Goal: Transaction & Acquisition: Purchase product/service

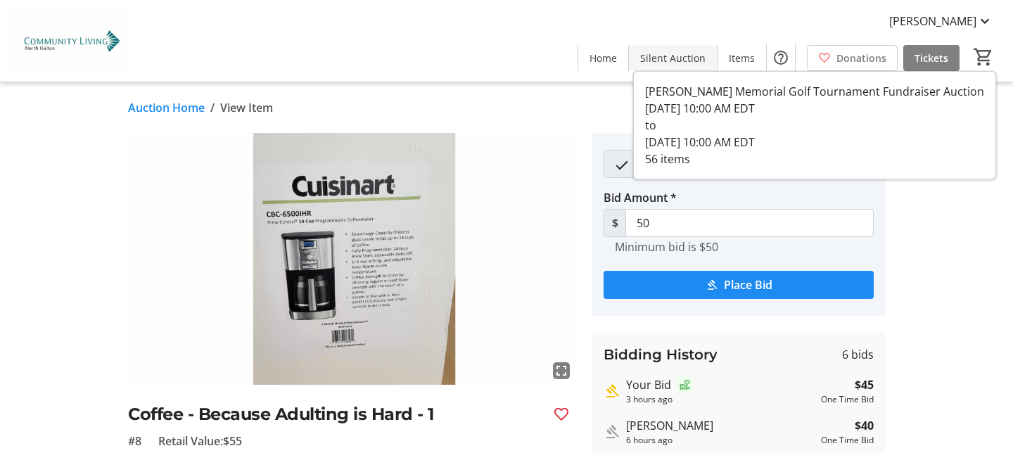
click at [686, 54] on span "Silent Auction" at bounding box center [672, 58] width 65 height 15
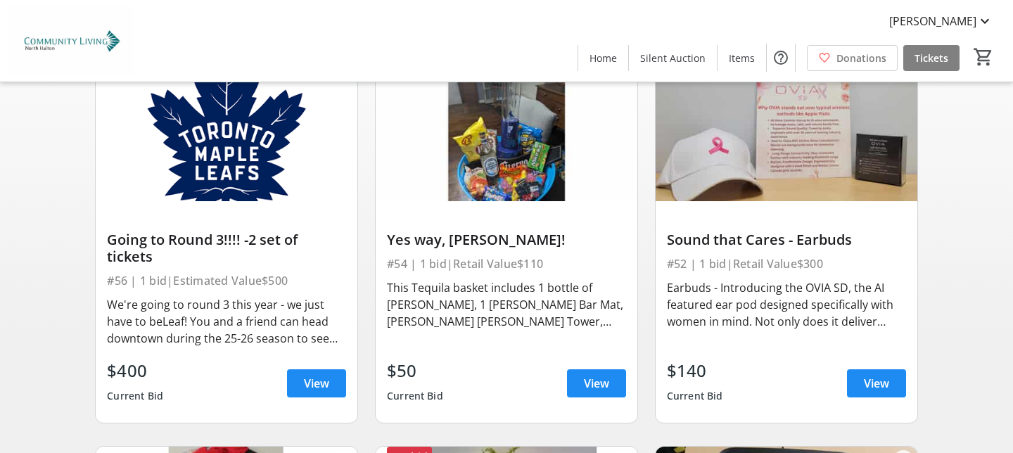
scroll to position [170, 0]
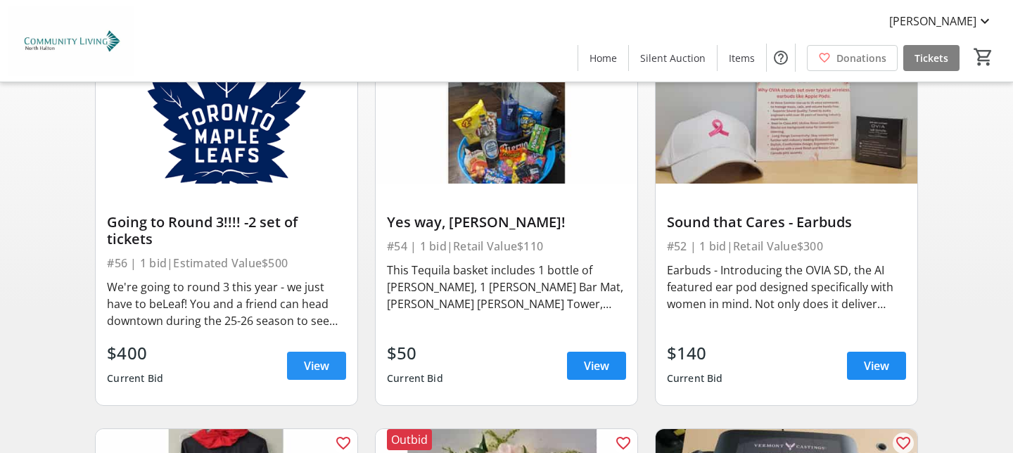
click at [313, 357] on span "View" at bounding box center [316, 365] width 25 height 17
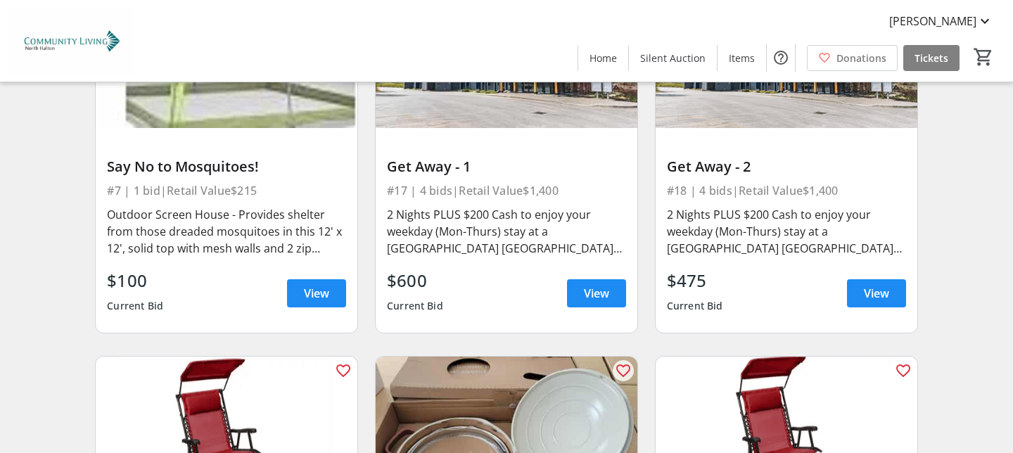
scroll to position [2556, 0]
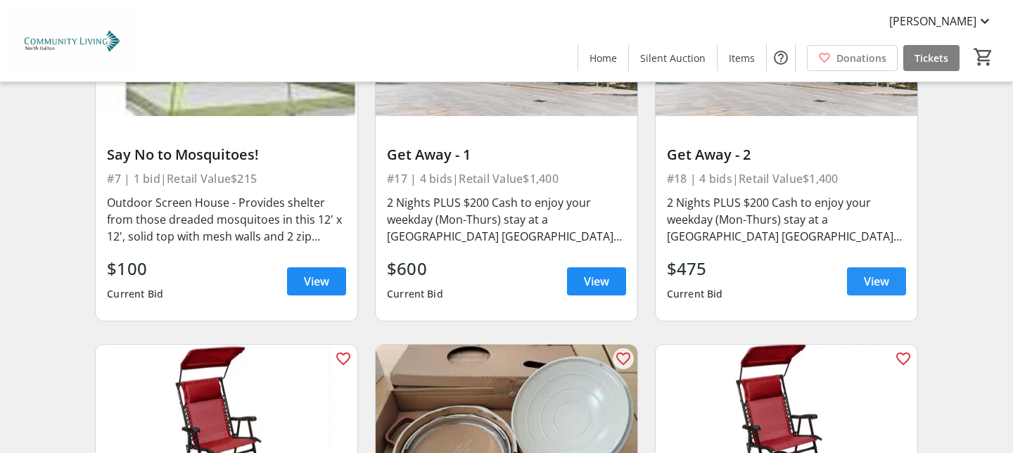
click at [868, 273] on span "View" at bounding box center [876, 281] width 25 height 17
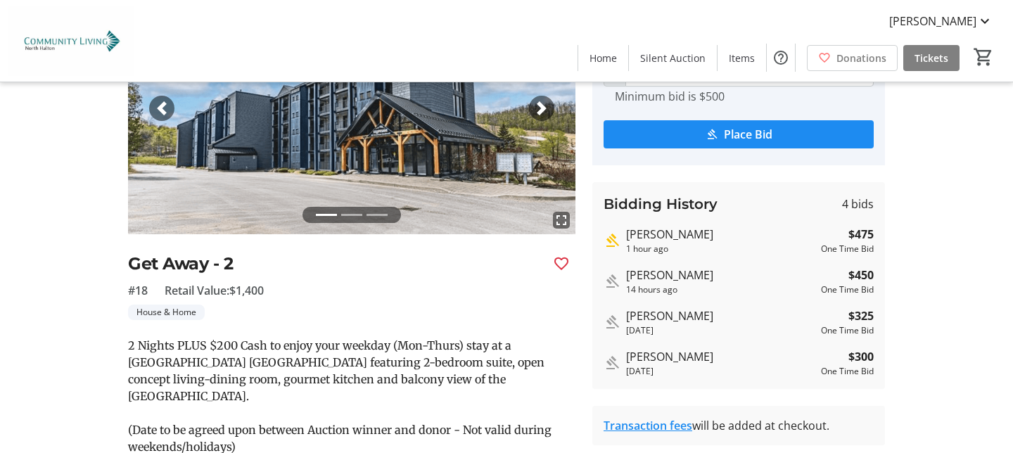
scroll to position [205, 0]
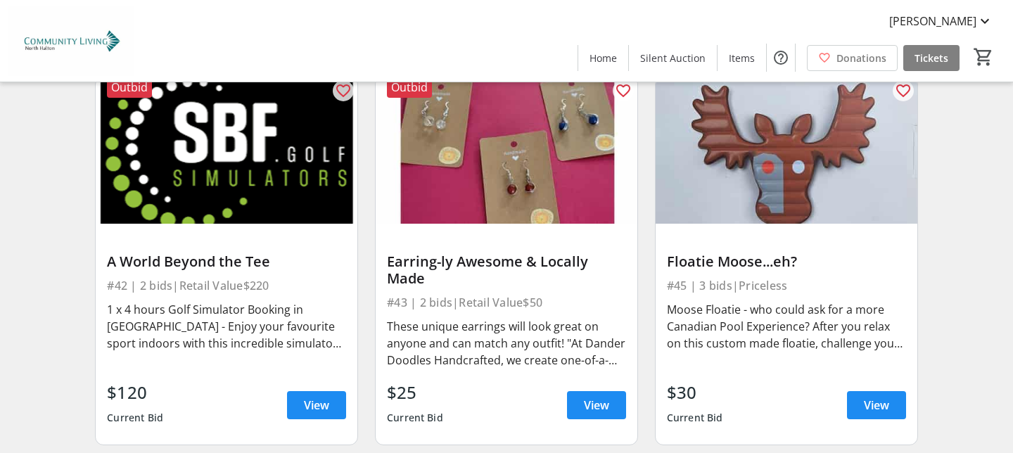
scroll to position [5909, 0]
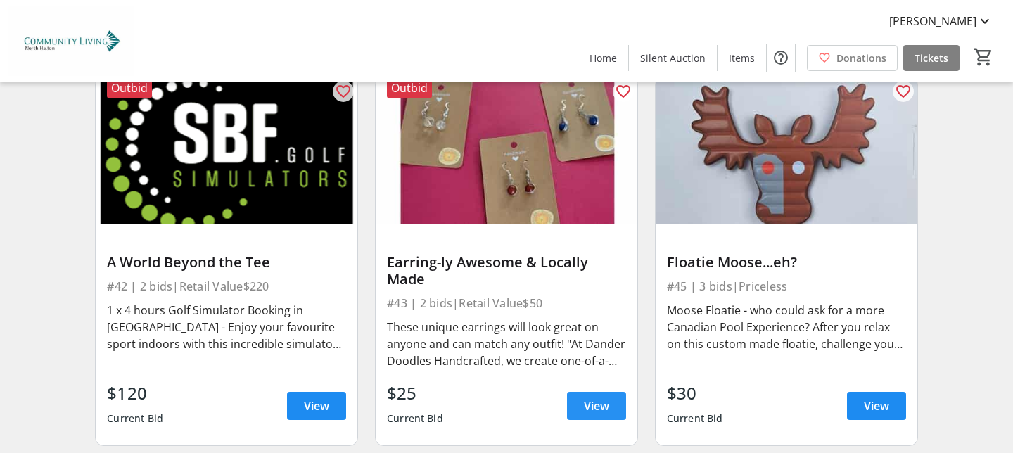
click at [597, 397] on span "View" at bounding box center [596, 405] width 25 height 17
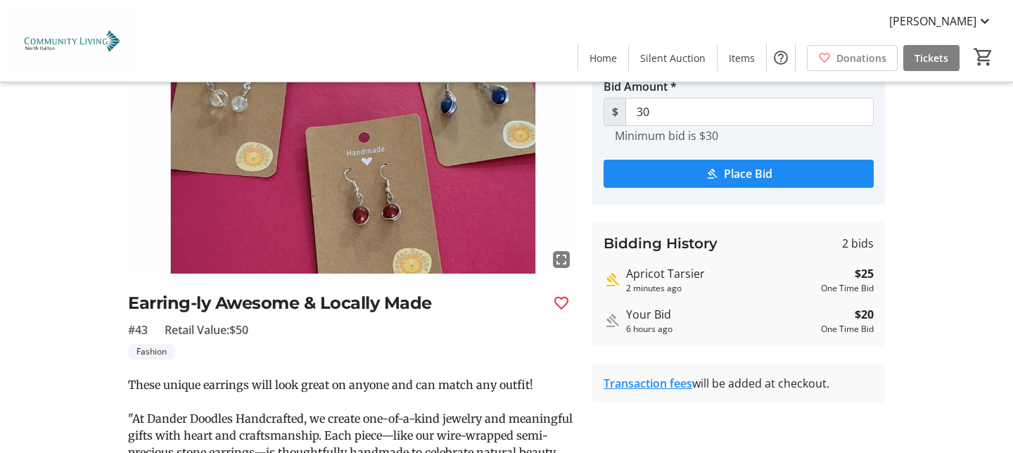
scroll to position [169, 0]
